Goal: Transaction & Acquisition: Purchase product/service

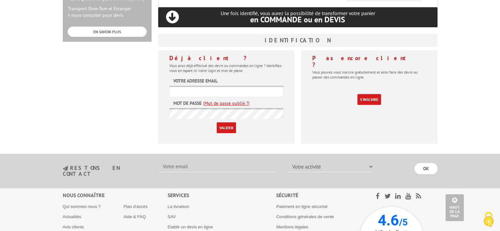
scroll to position [218, 0]
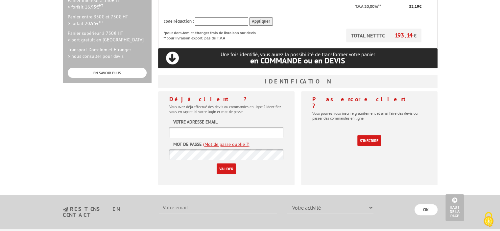
click at [192, 127] on input "text" at bounding box center [226, 132] width 114 height 11
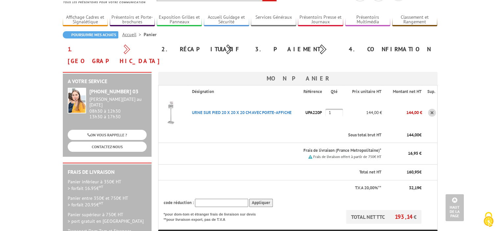
scroll to position [0, 0]
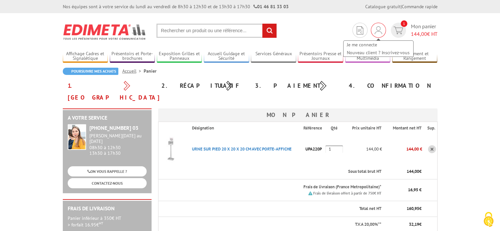
click at [372, 30] on div "Je me connecte Nouveau client ? Inscrivez-vous" at bounding box center [378, 30] width 15 height 15
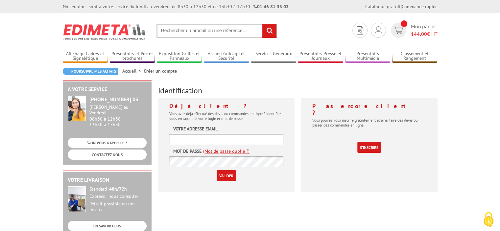
click at [209, 141] on input "text" at bounding box center [226, 139] width 114 height 11
type input "[EMAIL_ADDRESS][DOMAIN_NAME]"
click at [226, 151] on link "(Mot de passe oublié ?)" at bounding box center [226, 151] width 46 height 7
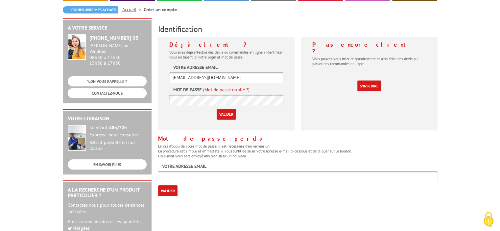
scroll to position [66, 0]
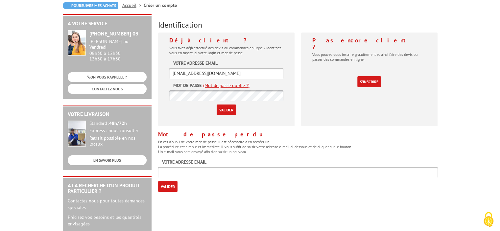
click at [185, 174] on input "text" at bounding box center [298, 172] width 280 height 11
click at [172, 173] on input "[EMAIL_ADDRESS][DOMAIN_NAME]" at bounding box center [298, 172] width 280 height 11
click at [175, 173] on input "[EMAIL_ADDRESS][DOMAIN_NAME]" at bounding box center [298, 172] width 280 height 11
type input "[EMAIL_ADDRESS][DOMAIN_NAME]"
click at [172, 185] on input "Valider" at bounding box center [167, 186] width 19 height 11
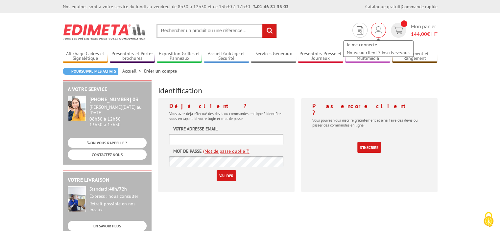
click at [382, 28] on div "Je me connecte Nouveau client ? Inscrivez-vous" at bounding box center [378, 30] width 15 height 15
click at [415, 35] on span "144,00" at bounding box center [419, 34] width 16 height 7
